Goal: Task Accomplishment & Management: Manage account settings

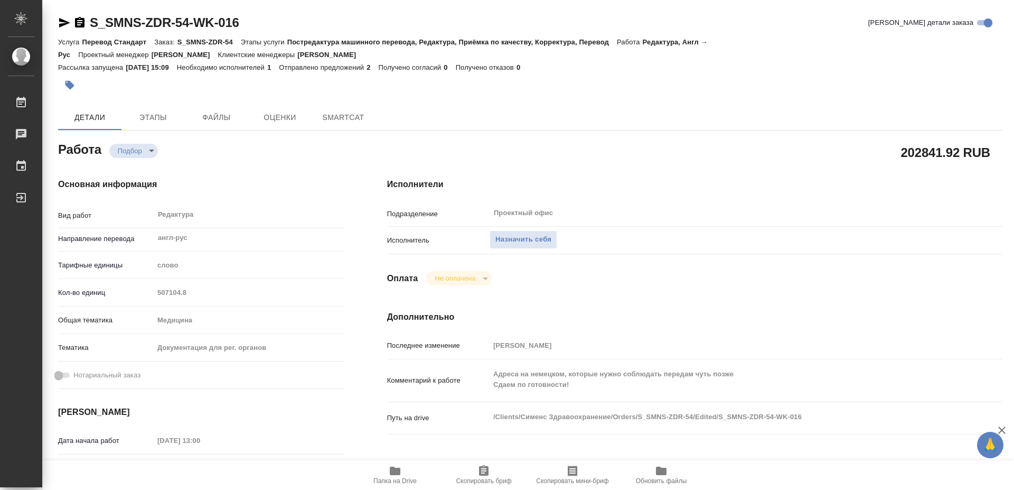
type textarea "x"
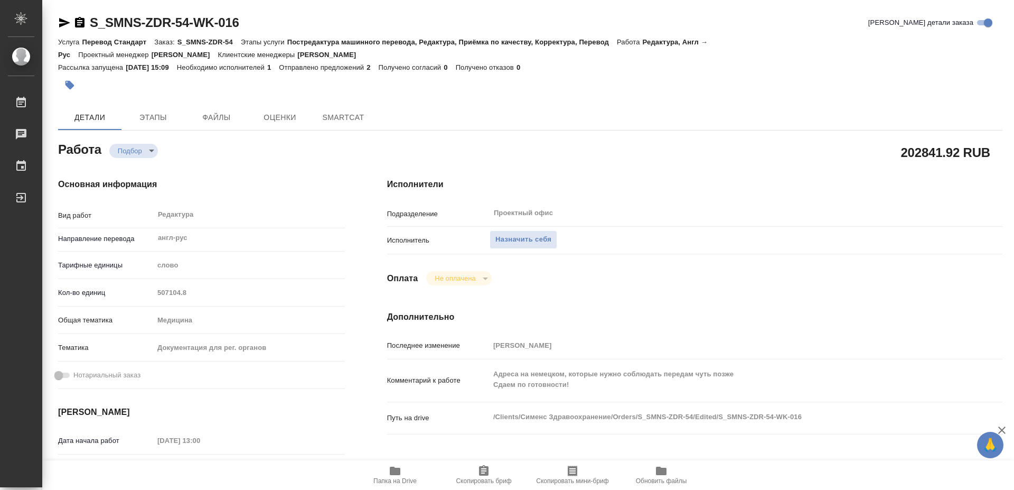
type textarea "x"
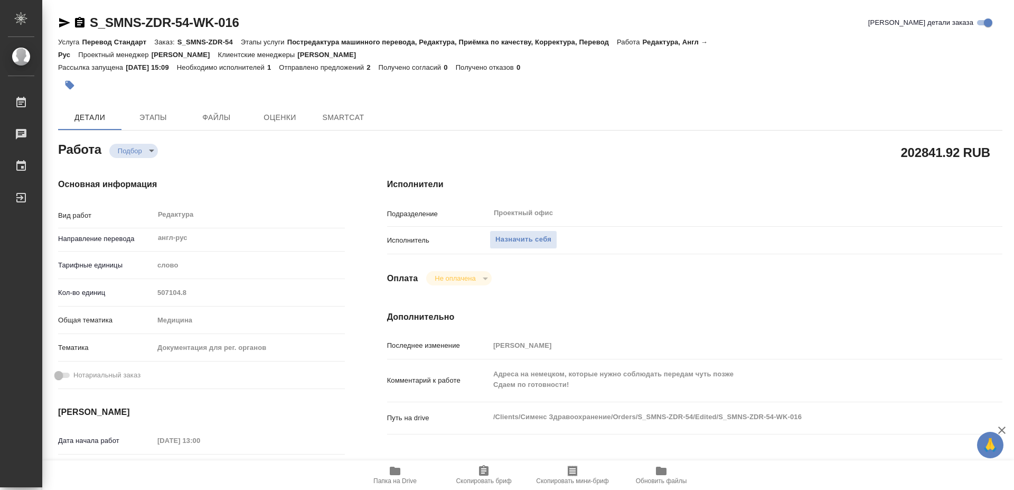
type textarea "x"
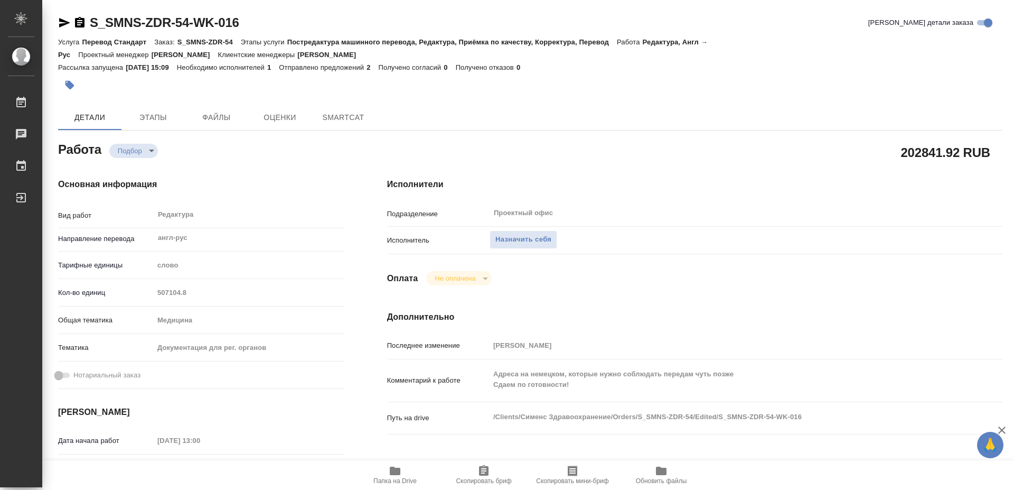
type textarea "x"
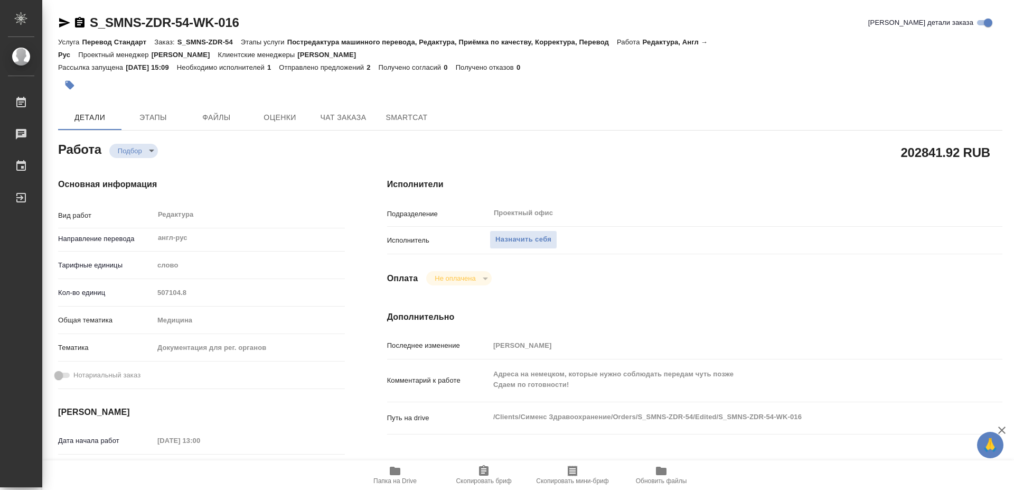
type textarea "x"
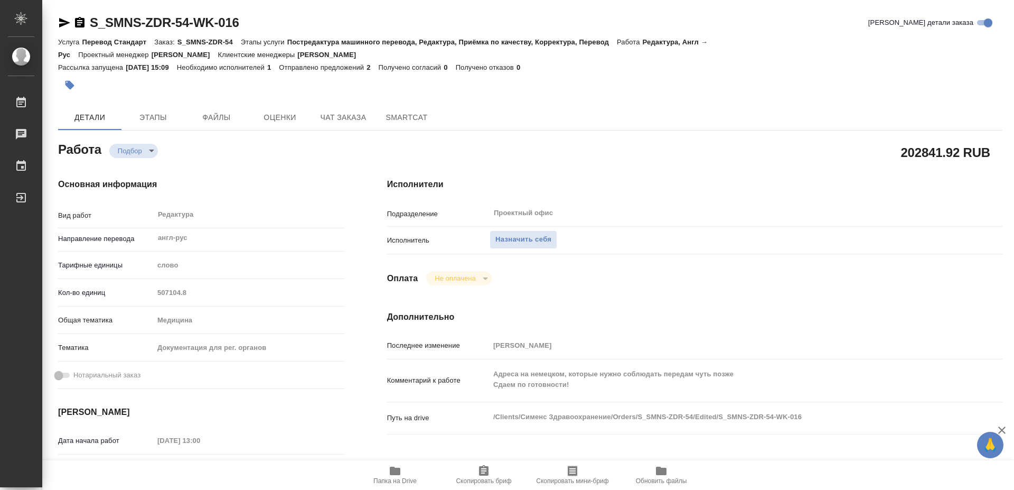
type textarea "x"
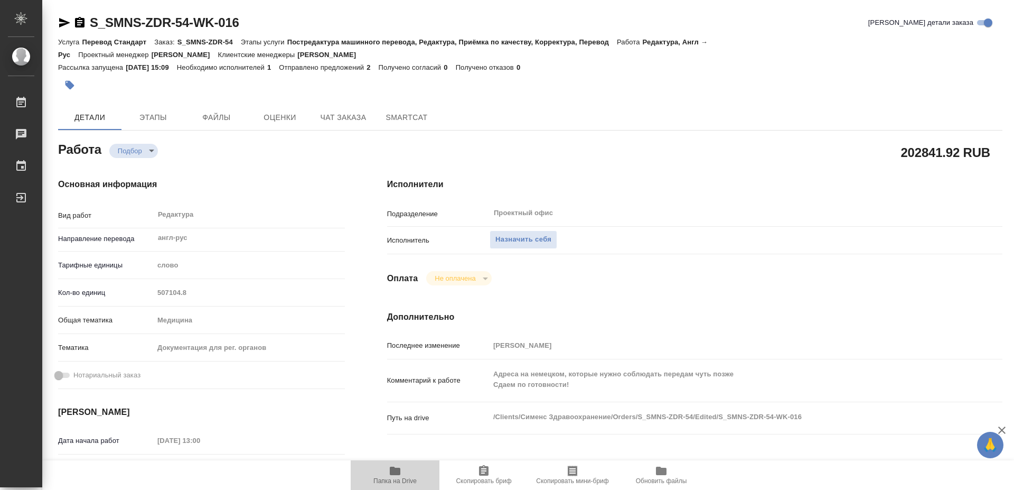
click at [395, 483] on span "Папка на Drive" at bounding box center [394, 480] width 43 height 7
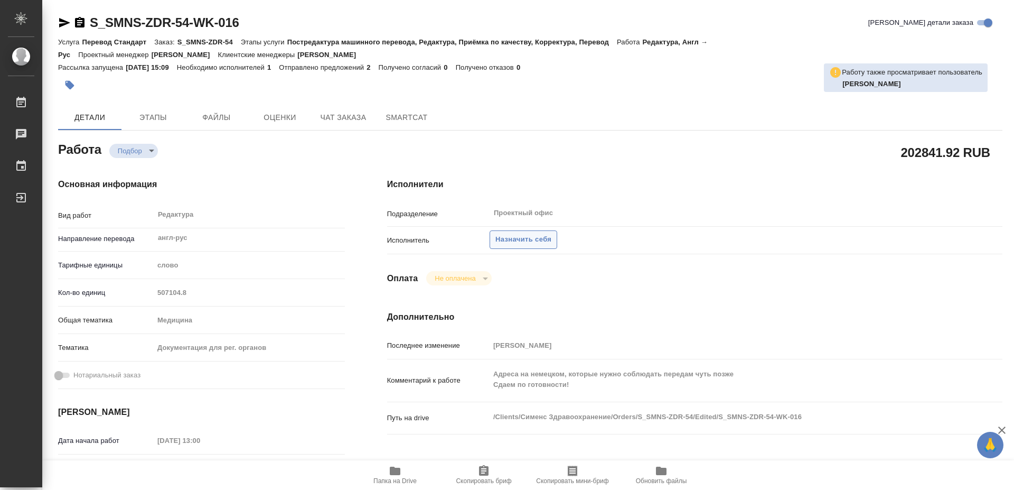
click at [534, 233] on span "Назначить себя" at bounding box center [523, 239] width 56 height 12
type textarea "x"
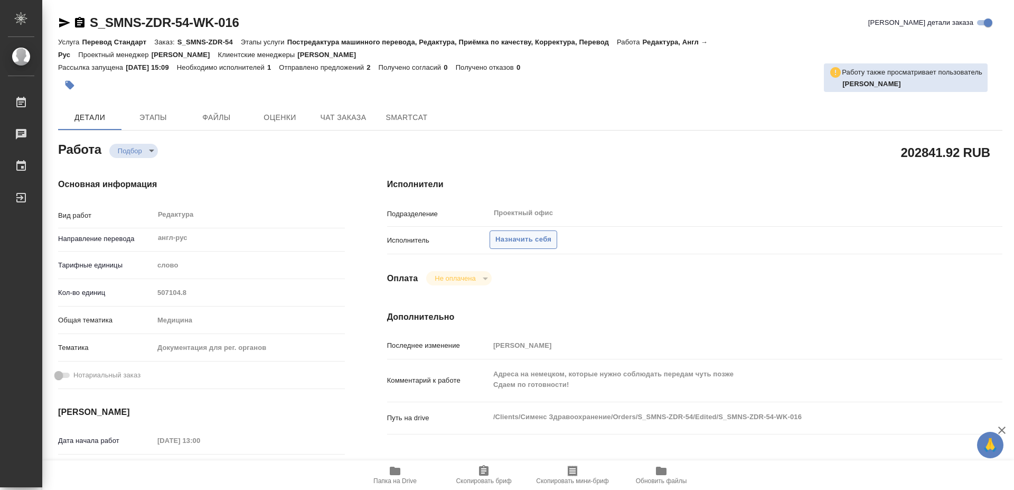
type textarea "x"
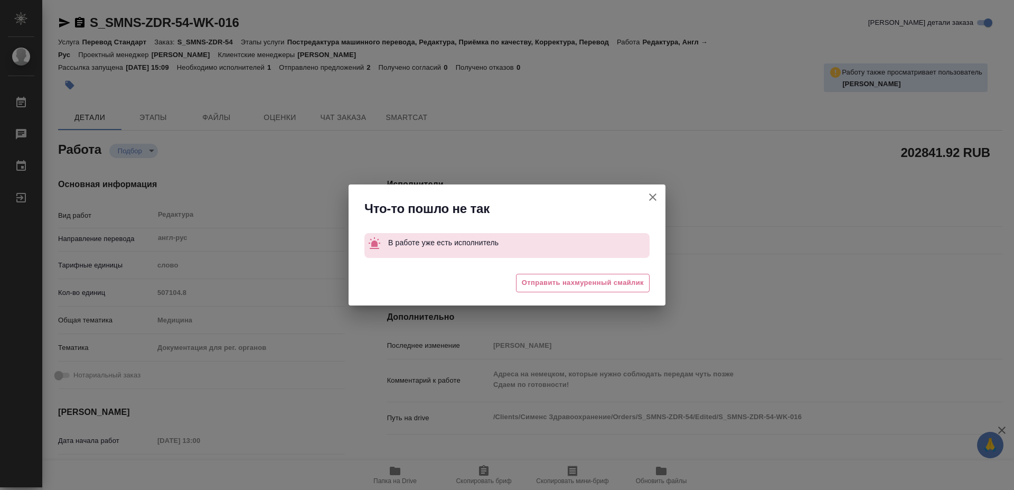
click at [657, 195] on icon "button" at bounding box center [653, 197] width 13 height 13
type textarea "x"
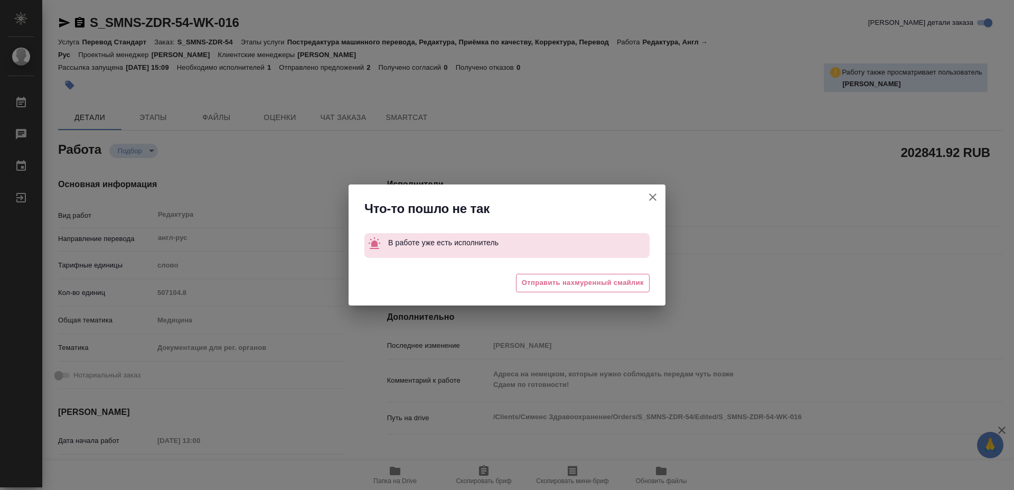
type textarea "x"
